Goal: Contribute content: Add original content to the website for others to see

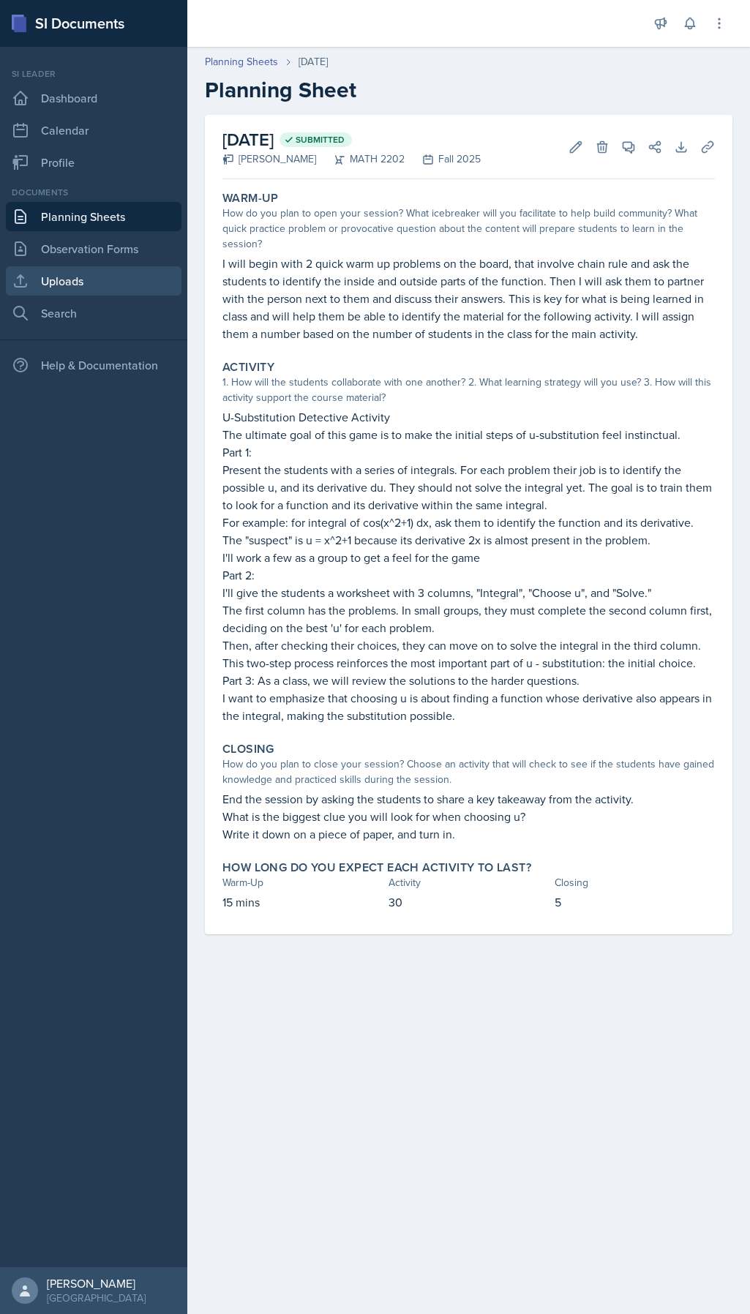
click at [58, 290] on link "Uploads" at bounding box center [94, 280] width 176 height 29
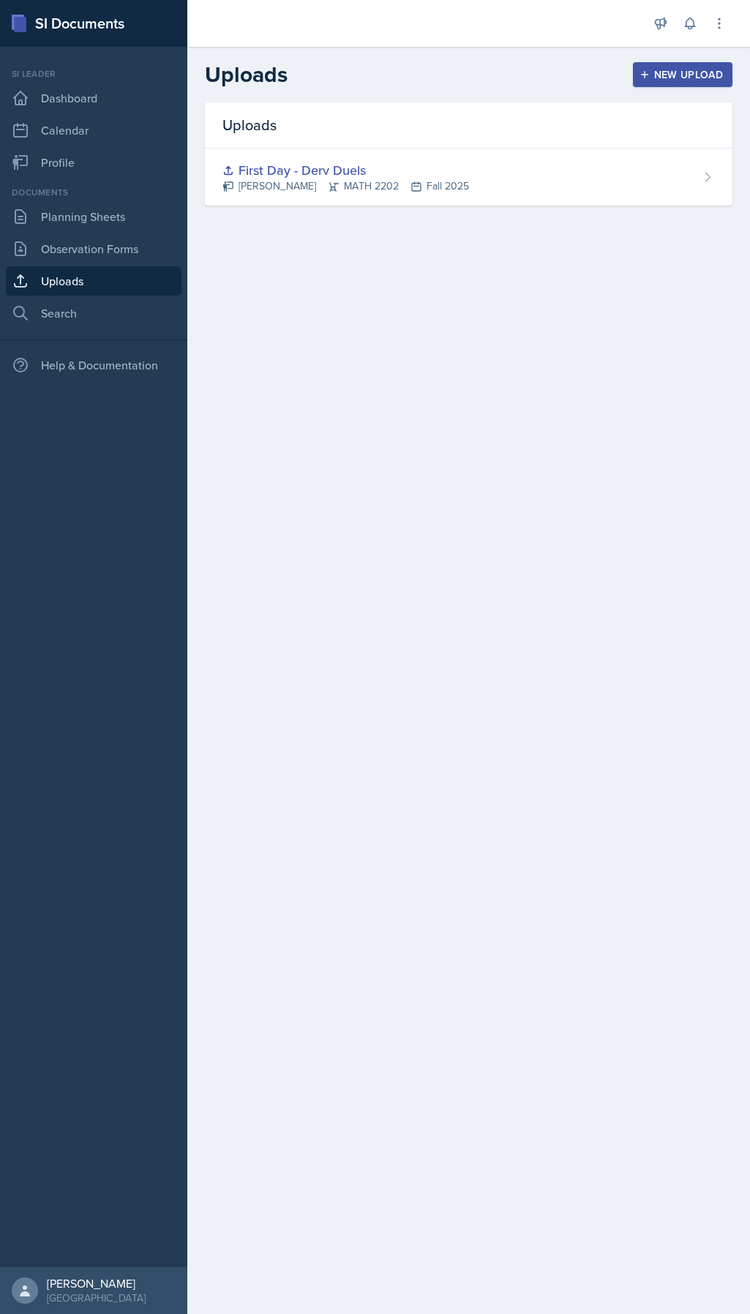
click at [601, 72] on div "New Upload" at bounding box center [682, 75] width 81 height 12
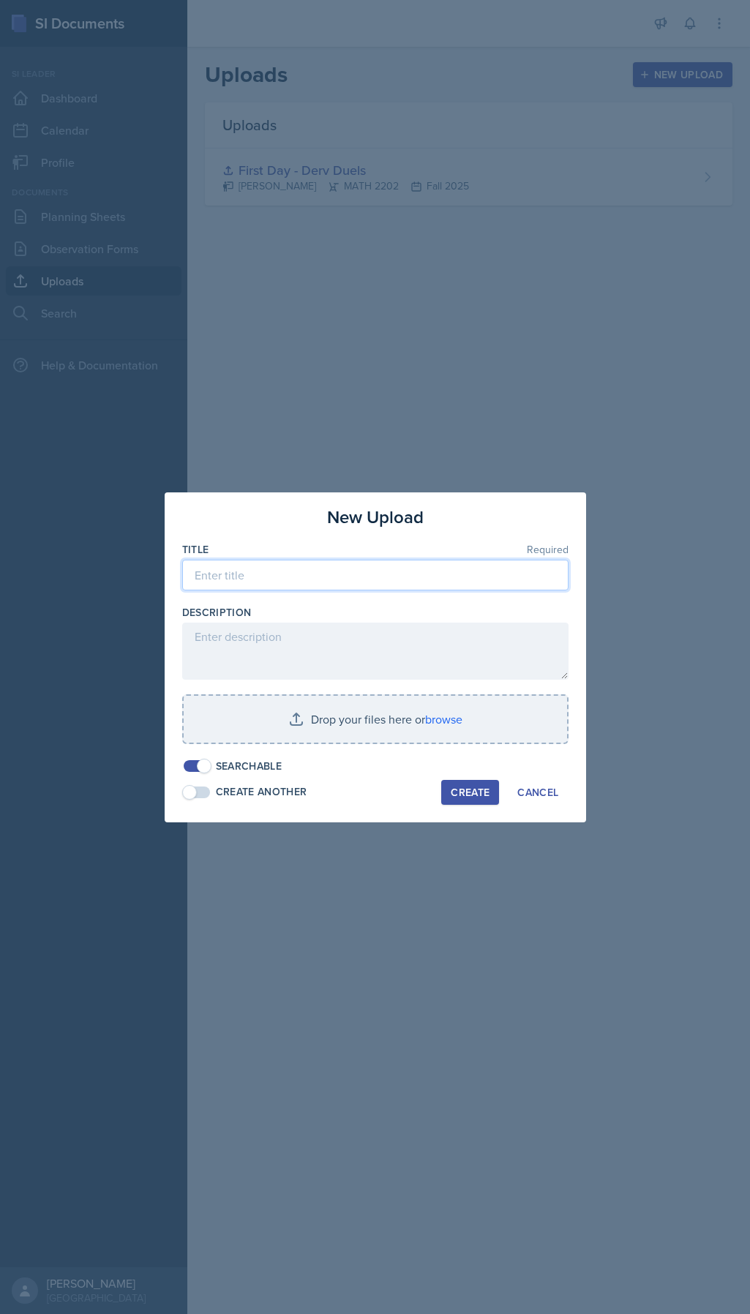
click at [277, 571] on input at bounding box center [375, 575] width 386 height 31
type input "Second Day - Choosing U"
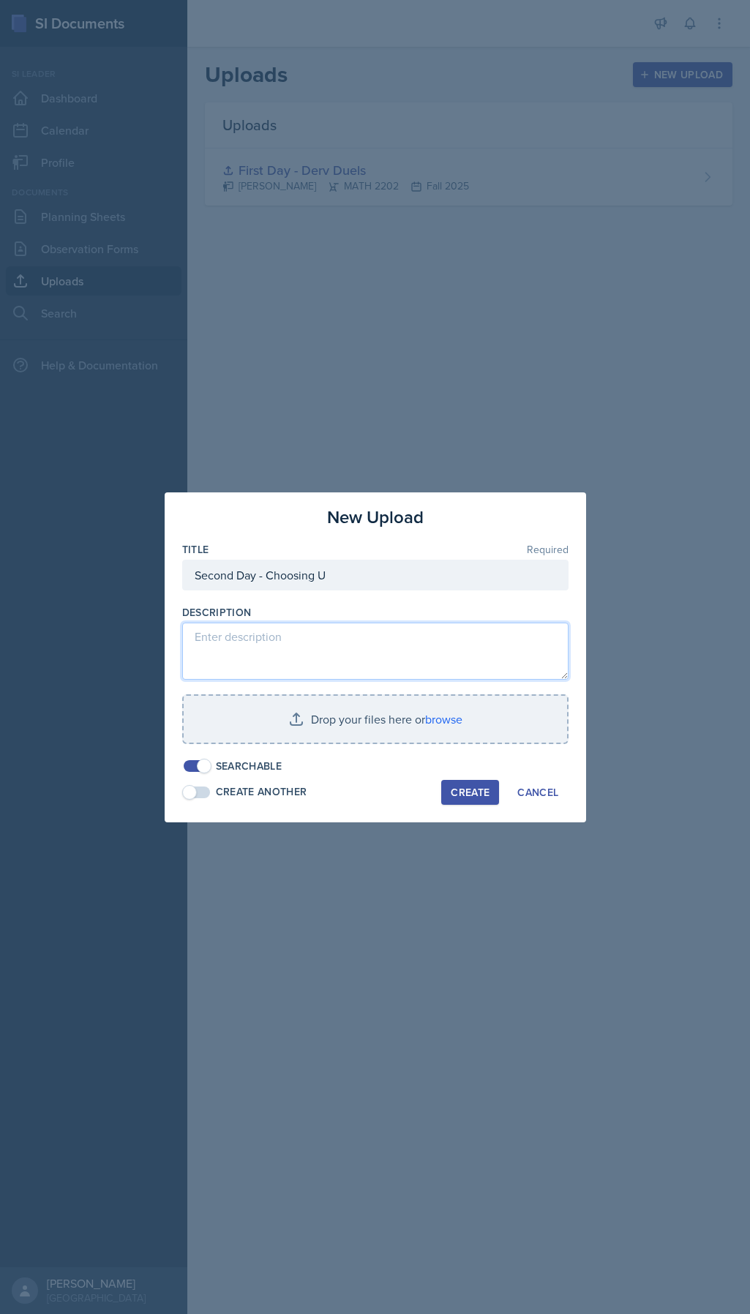
click at [247, 645] on textarea at bounding box center [375, 651] width 386 height 57
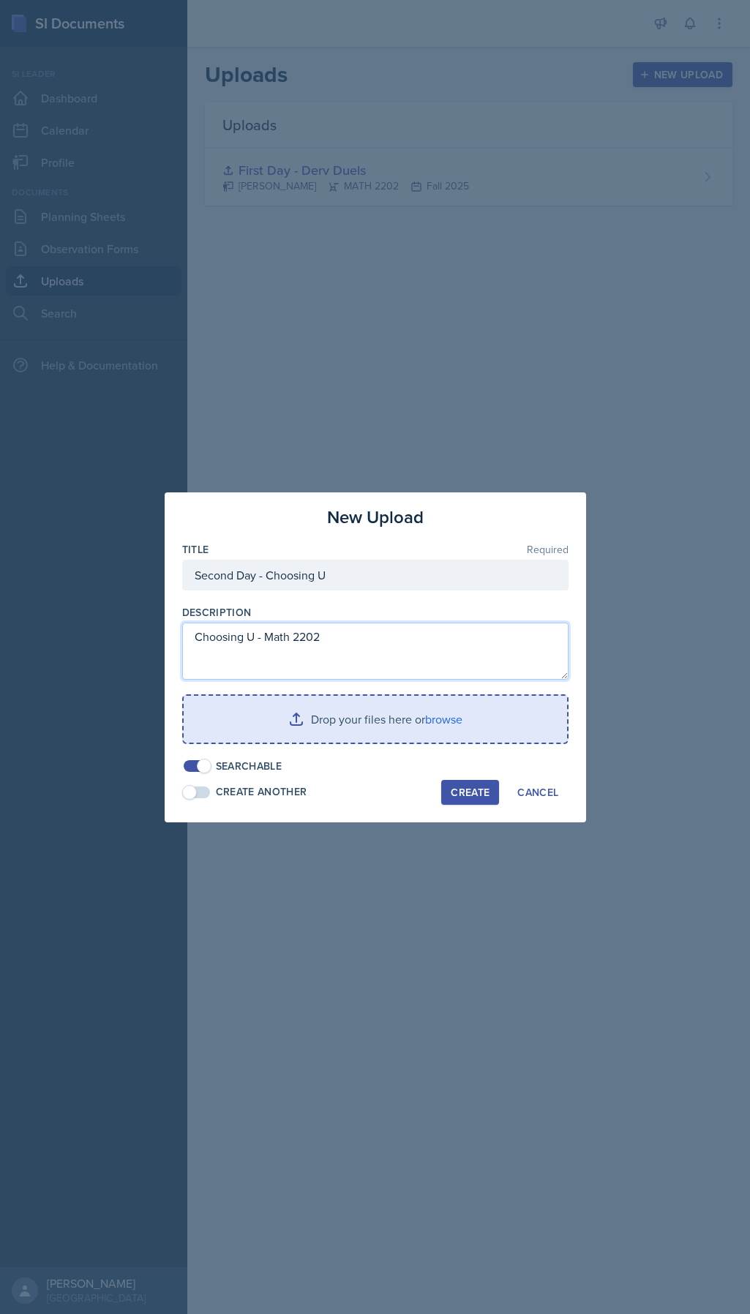
type textarea "Choosing U - Math 2202"
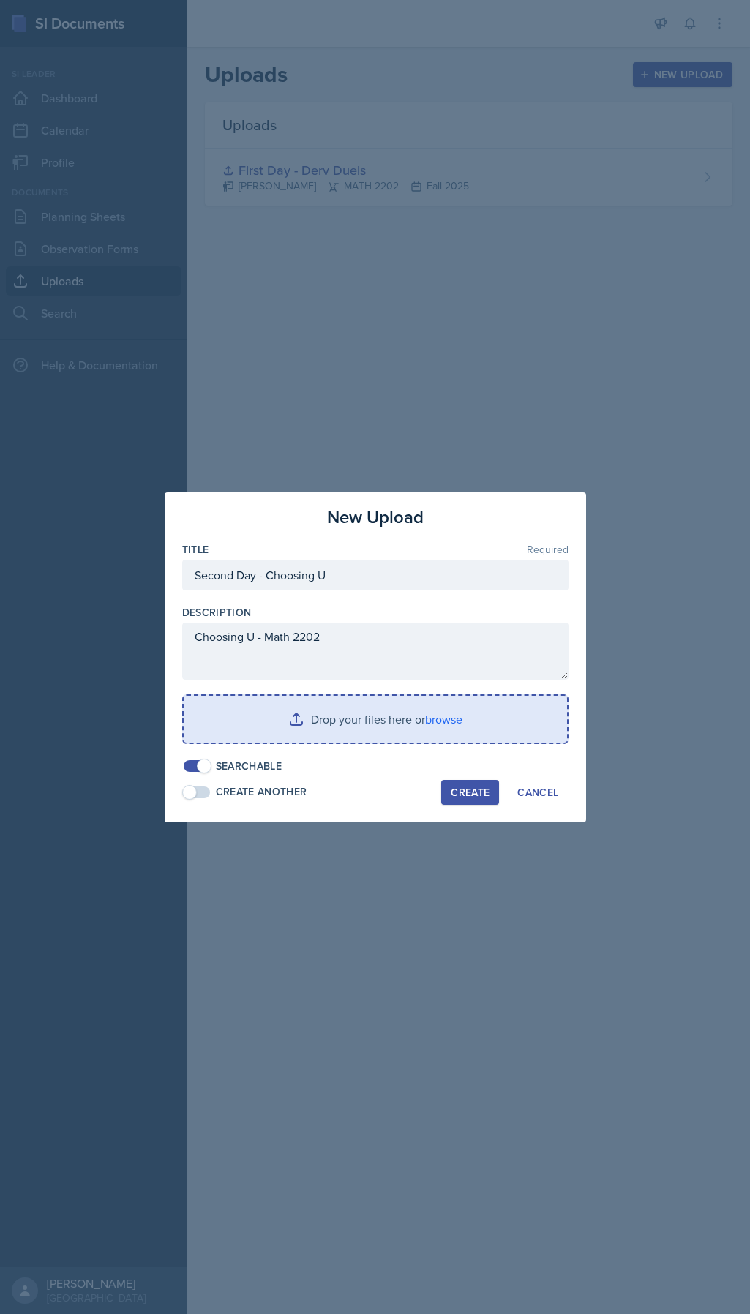
click at [374, 650] on input "file" at bounding box center [375, 719] width 383 height 47
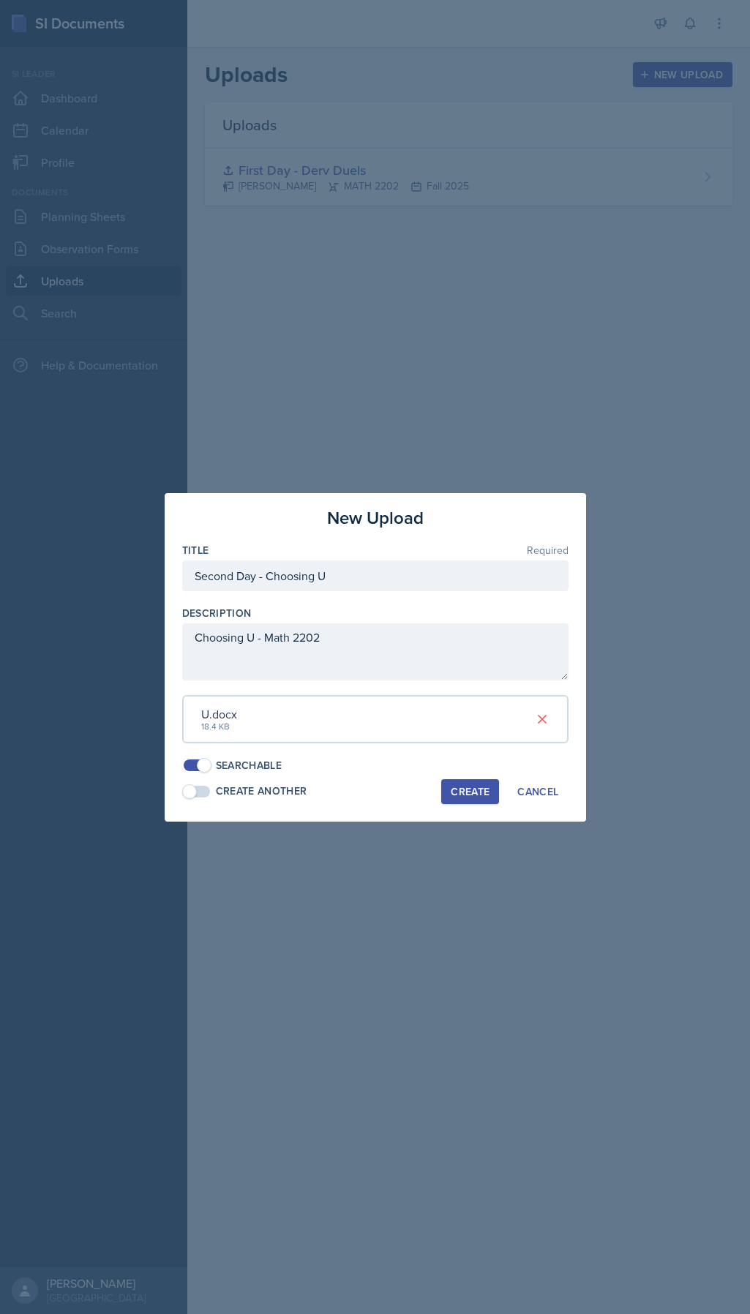
click at [468, 650] on div "Create" at bounding box center [470, 792] width 39 height 12
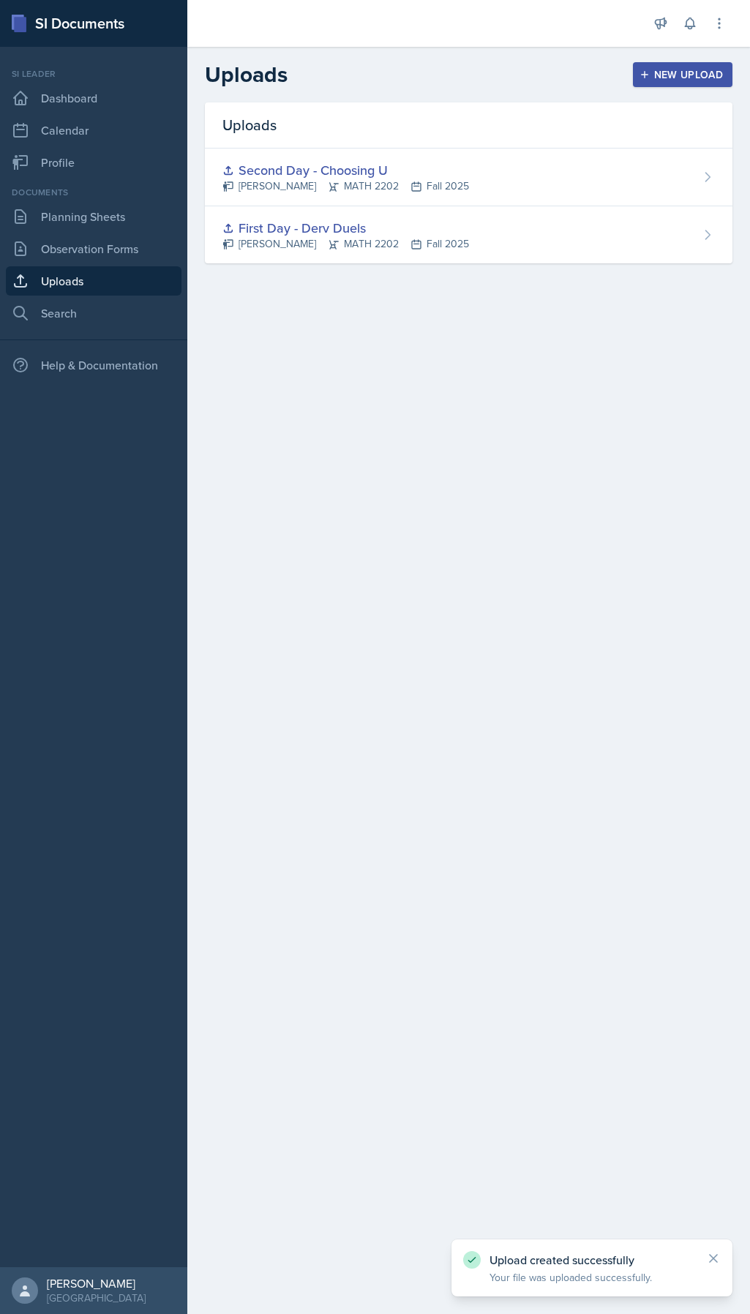
click at [601, 78] on div "New Upload" at bounding box center [682, 75] width 81 height 12
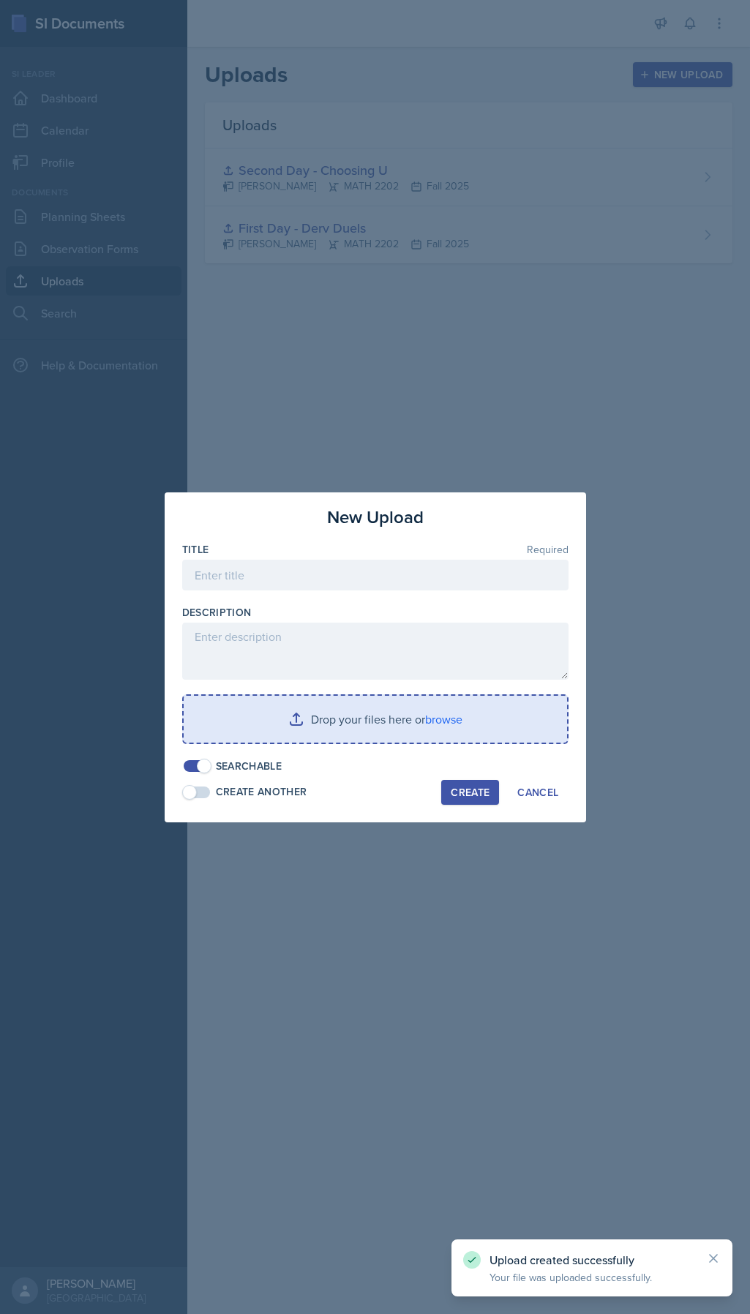
click at [269, 650] on div "Create Another" at bounding box center [261, 791] width 91 height 15
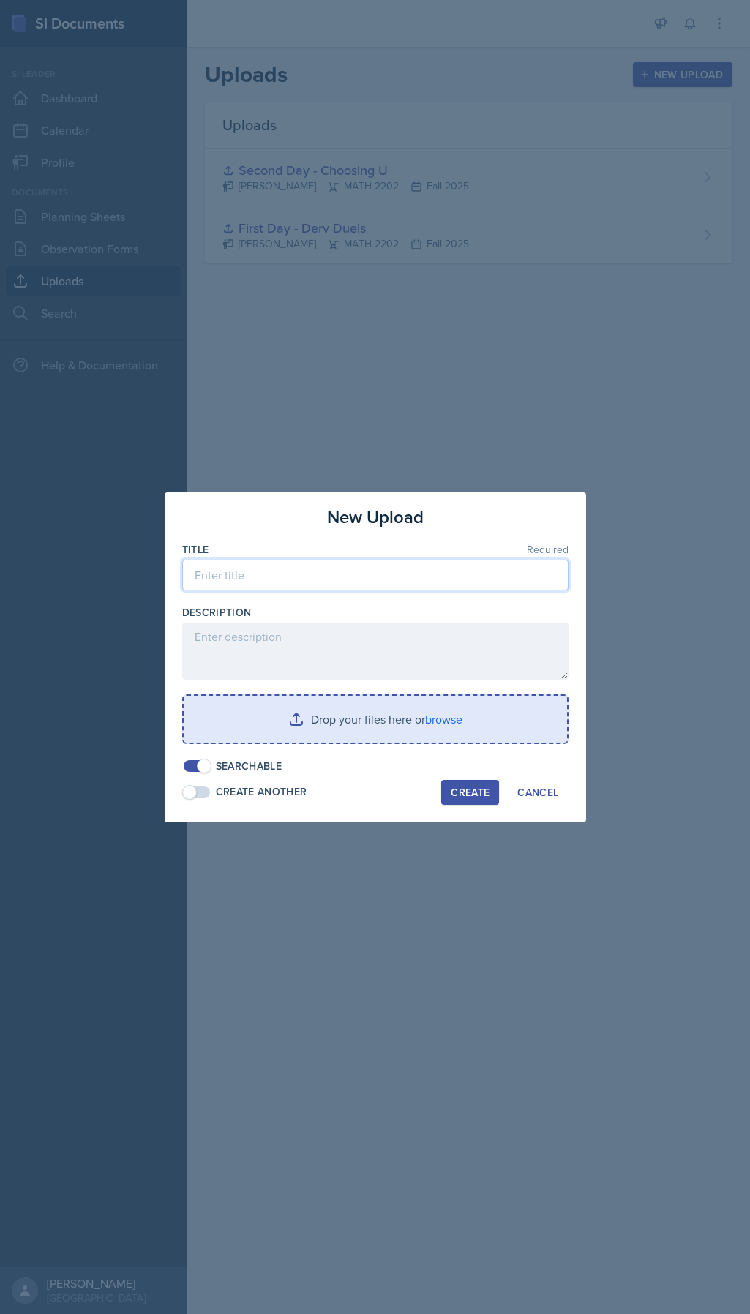
click at [265, 579] on input at bounding box center [375, 575] width 386 height 31
type input "M"
type input "Second Day - Warm Up"
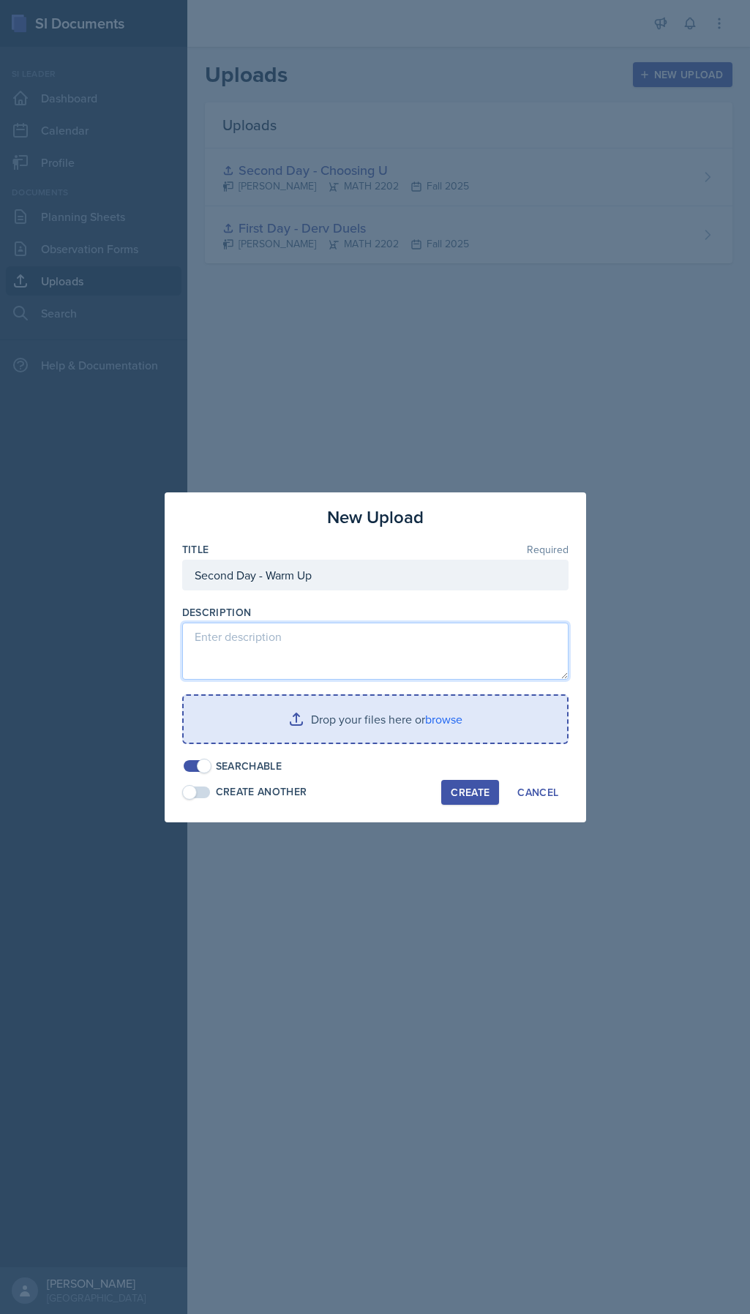
click at [265, 650] on textarea at bounding box center [375, 651] width 386 height 57
type textarea "Warm Up"
click at [273, 650] on input "file" at bounding box center [375, 719] width 383 height 47
click at [369, 650] on input "file" at bounding box center [375, 719] width 383 height 47
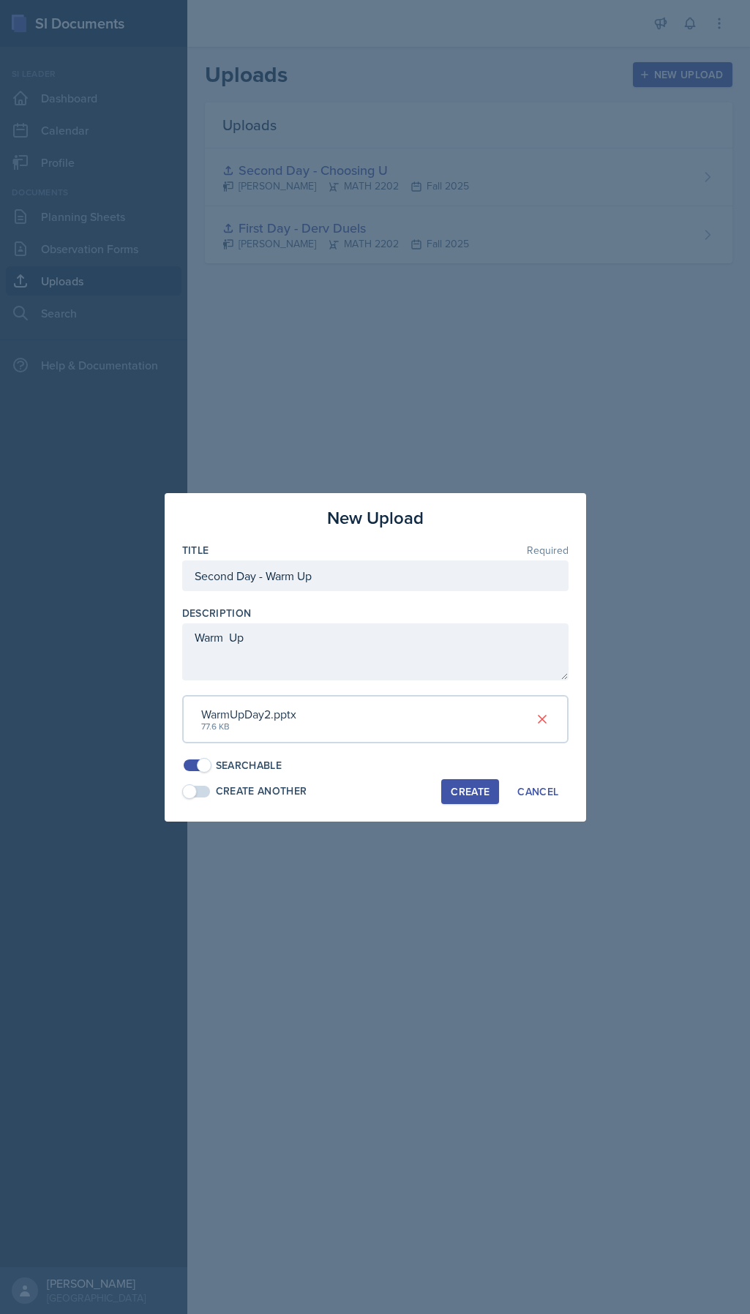
click at [470, 650] on div "Create" at bounding box center [470, 792] width 39 height 12
